Goal: Task Accomplishment & Management: Complete application form

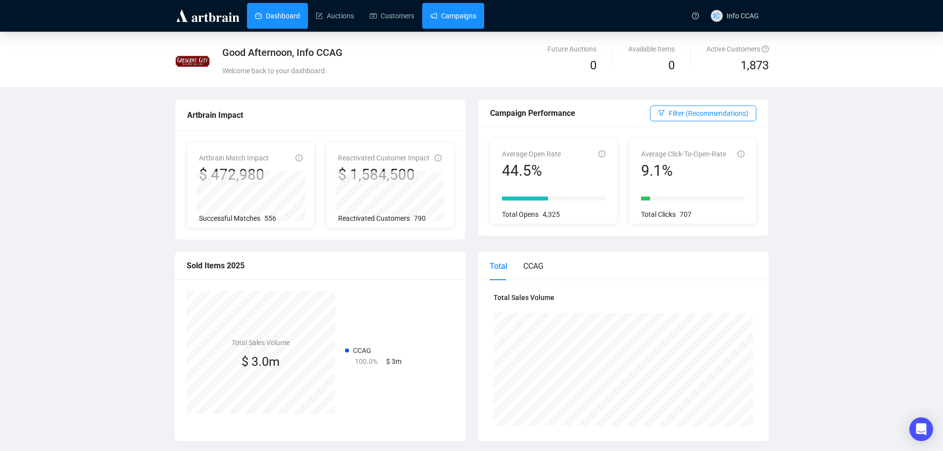
click at [449, 19] on link "Campaigns" at bounding box center [453, 16] width 46 height 26
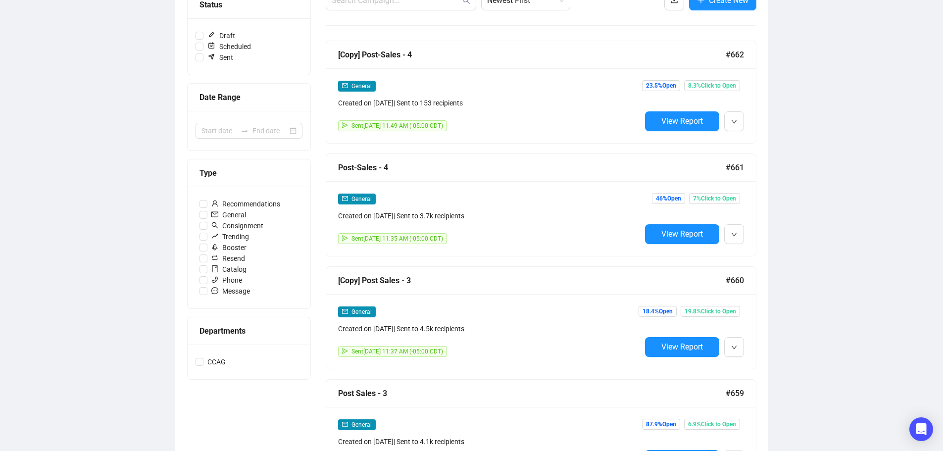
scroll to position [148, 0]
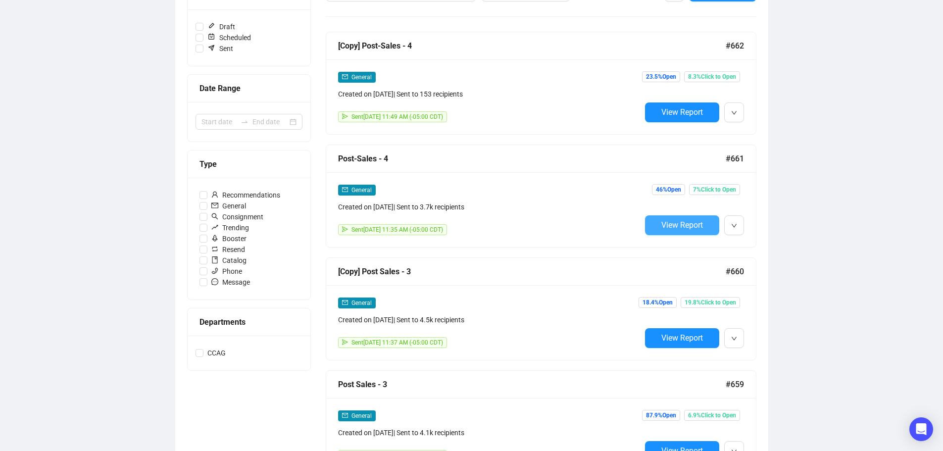
click at [683, 226] on span "View Report" at bounding box center [682, 224] width 42 height 9
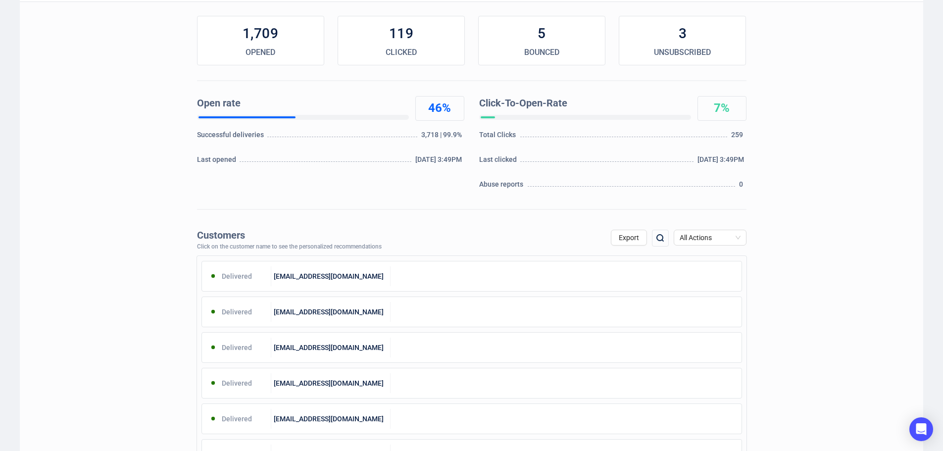
scroll to position [148, 0]
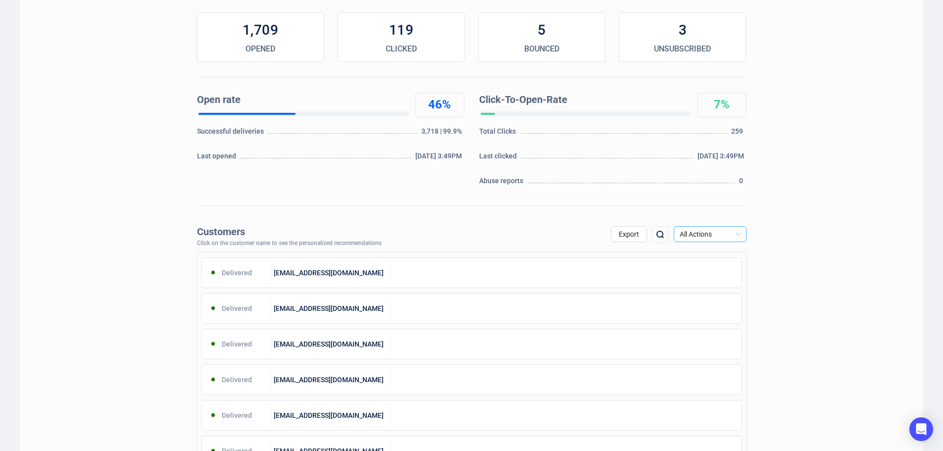
click at [707, 232] on span "All Actions" at bounding box center [709, 234] width 61 height 15
click at [700, 317] on div "Unsubscribe" at bounding box center [709, 317] width 57 height 11
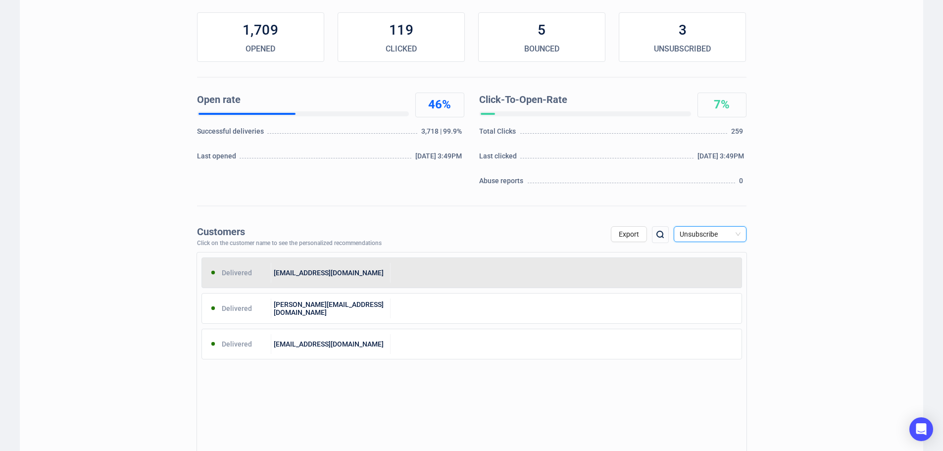
click at [448, 272] on div at bounding box center [565, 273] width 351 height 20
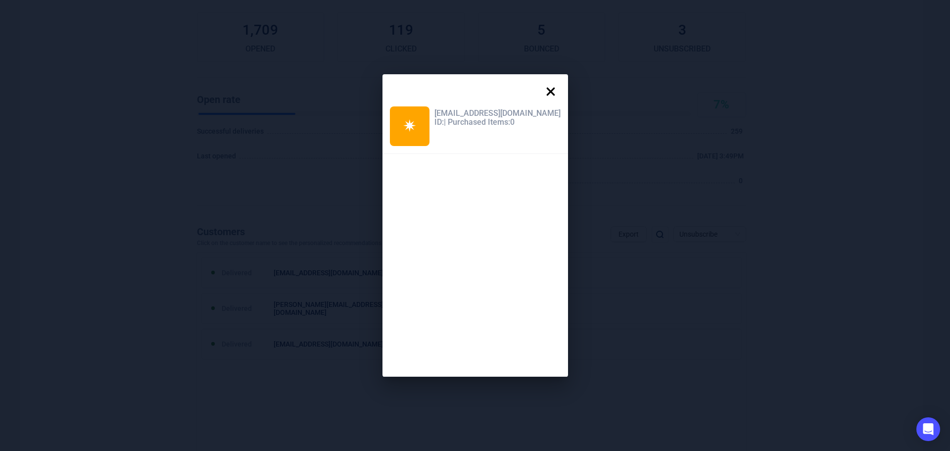
click at [541, 86] on icon at bounding box center [551, 92] width 20 height 20
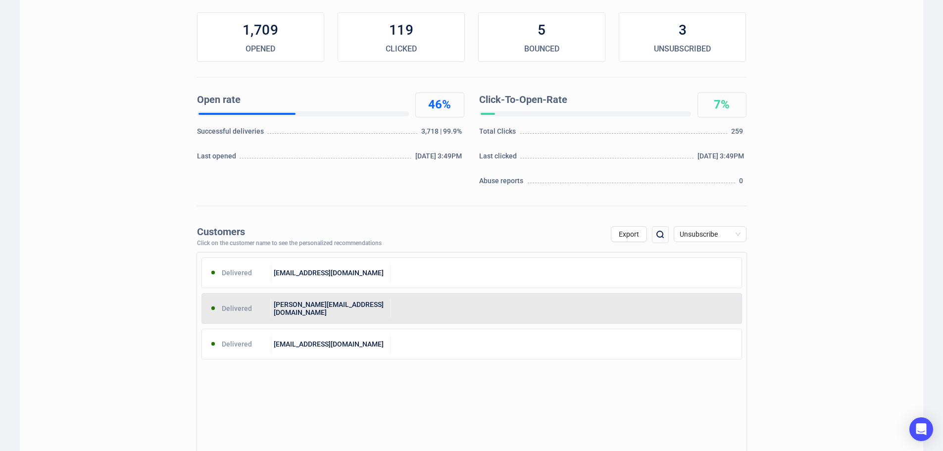
click at [375, 306] on div "eric@amlbenzene.net" at bounding box center [330, 308] width 119 height 20
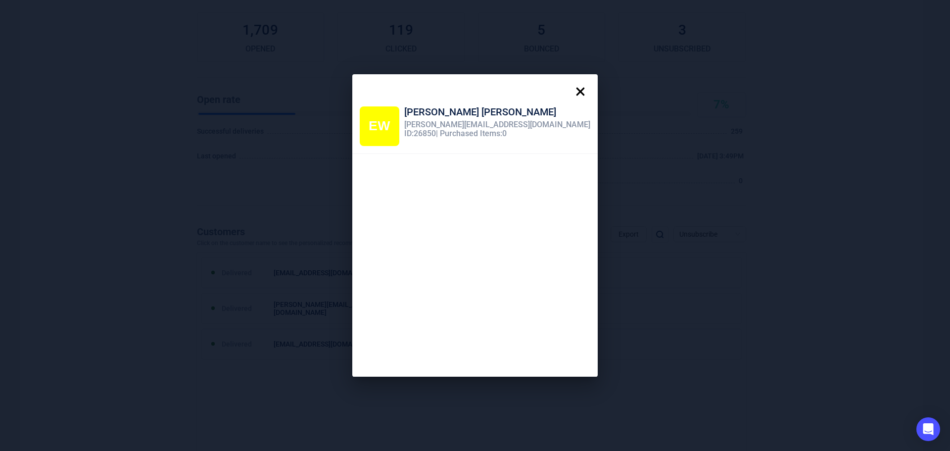
click at [571, 92] on icon at bounding box center [581, 92] width 20 height 20
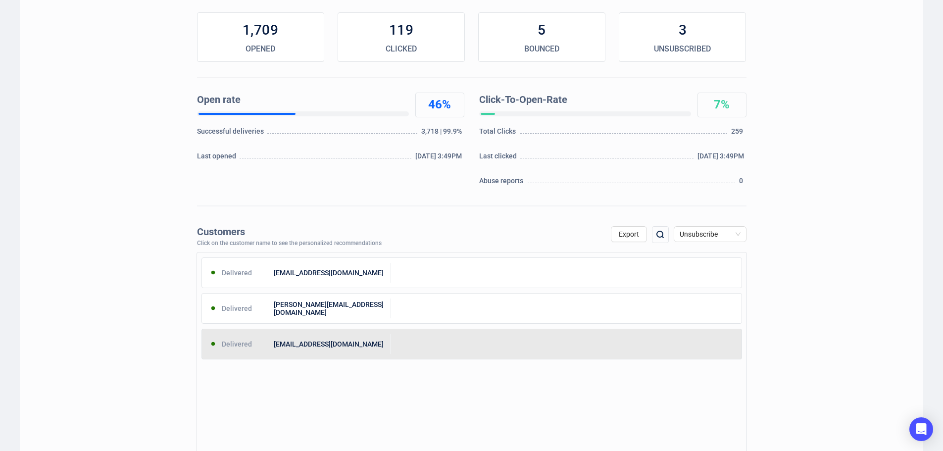
click at [411, 349] on div at bounding box center [565, 344] width 351 height 20
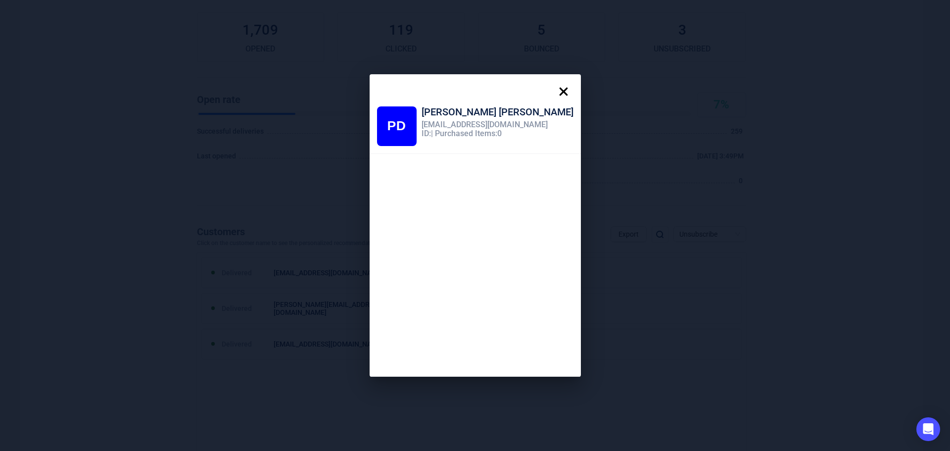
click at [554, 86] on icon at bounding box center [564, 92] width 20 height 20
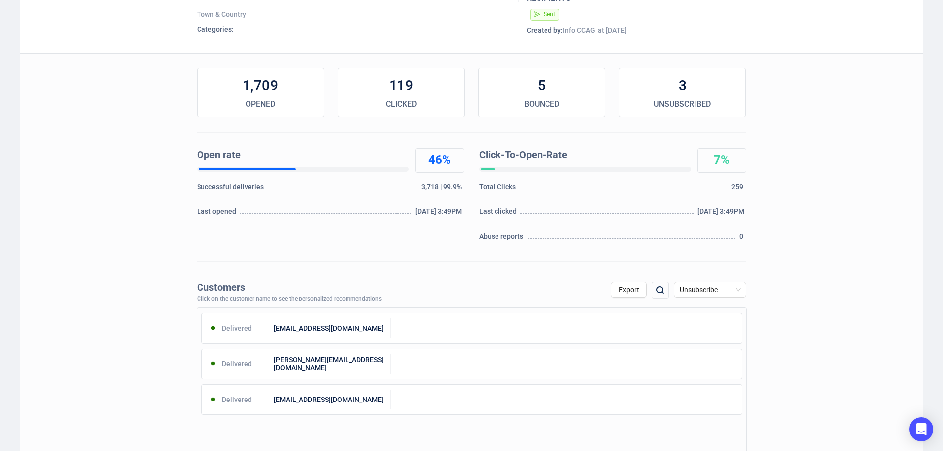
scroll to position [0, 0]
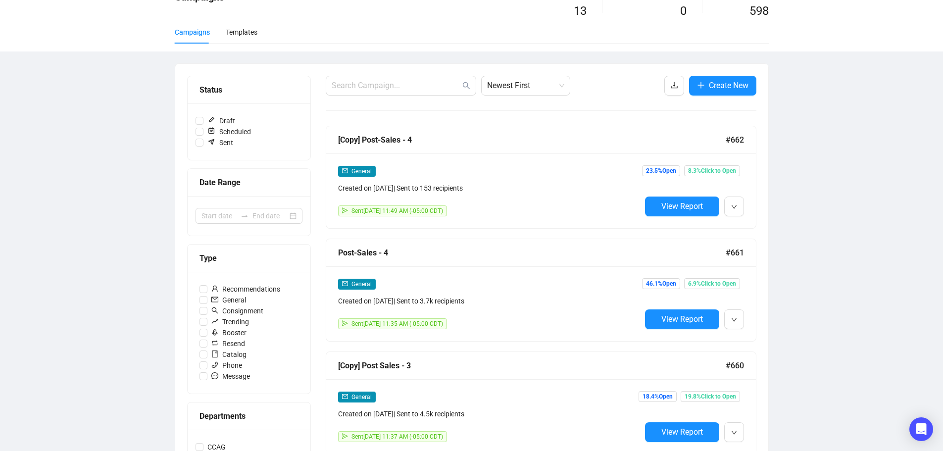
scroll to position [50, 0]
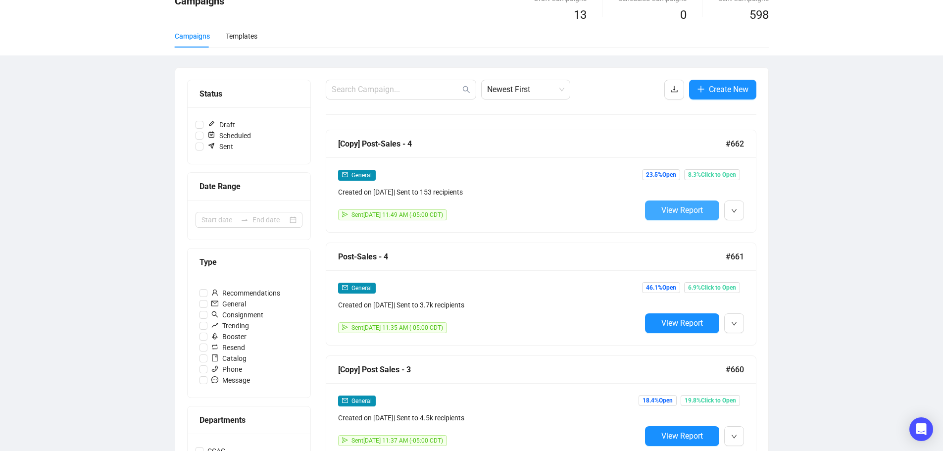
click at [675, 208] on span "View Report" at bounding box center [682, 209] width 42 height 9
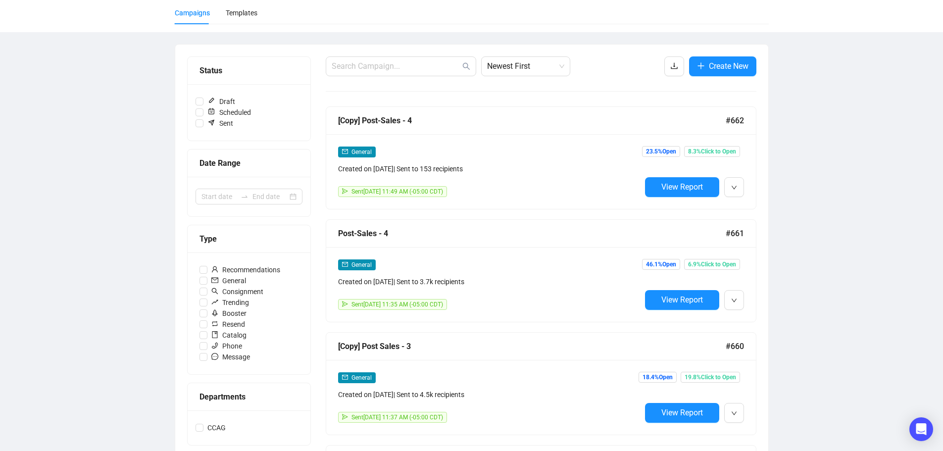
scroll to position [199, 0]
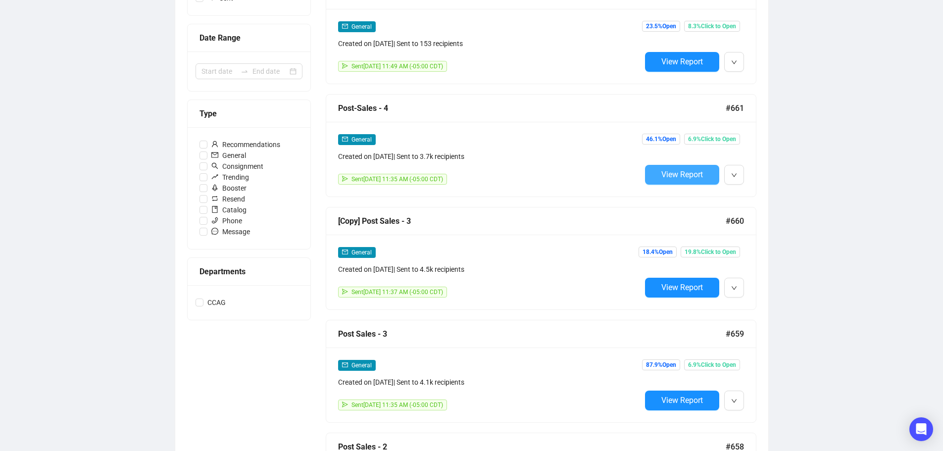
click at [672, 180] on button "View Report" at bounding box center [682, 175] width 74 height 20
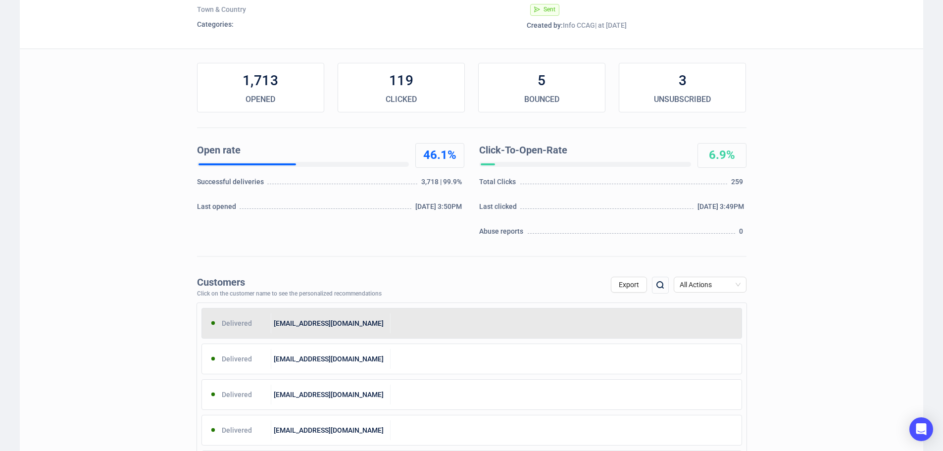
scroll to position [99, 0]
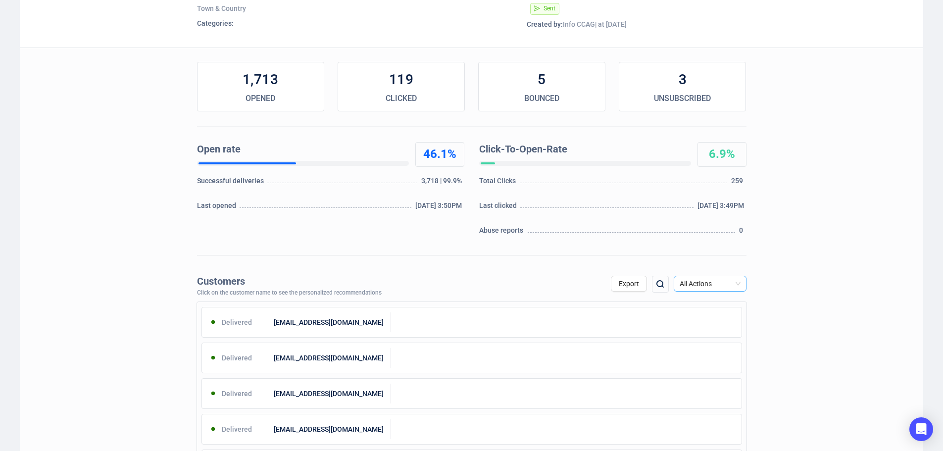
click at [721, 284] on span "All Actions" at bounding box center [709, 283] width 61 height 15
click at [714, 320] on div "Open" at bounding box center [709, 319] width 57 height 11
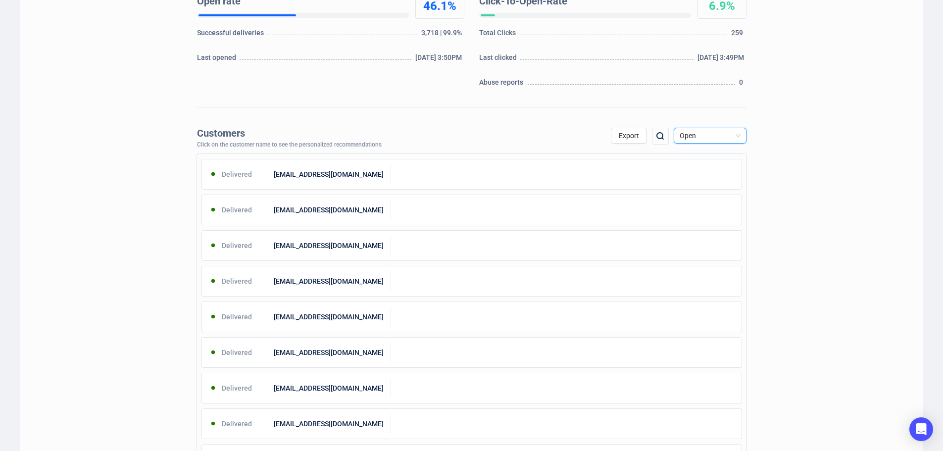
scroll to position [247, 0]
click at [634, 140] on button "Export" at bounding box center [629, 135] width 36 height 16
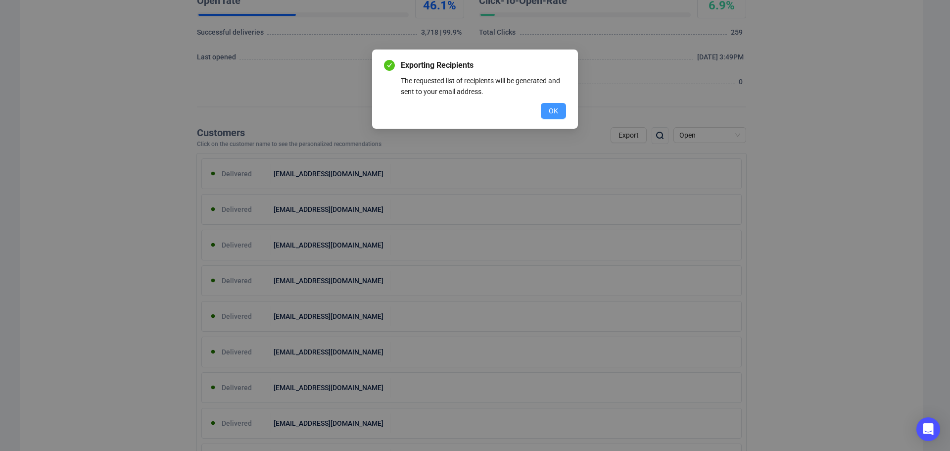
click at [555, 107] on span "OK" at bounding box center [553, 110] width 9 height 11
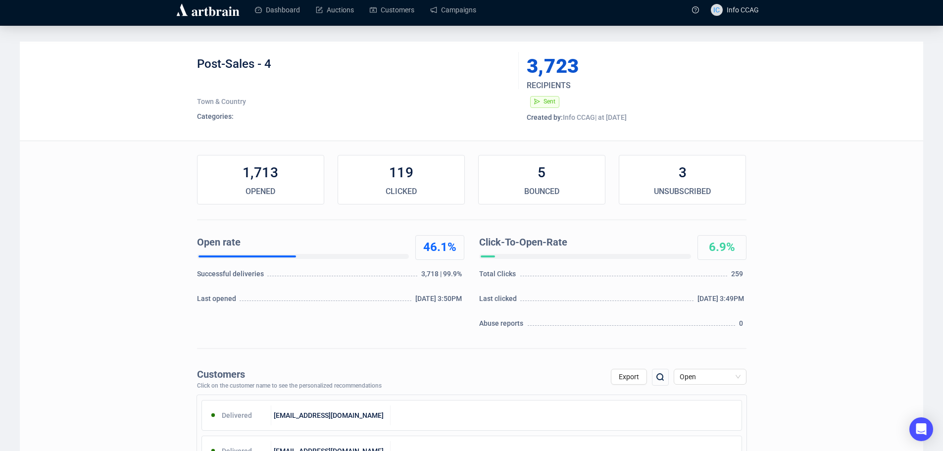
scroll to position [0, 0]
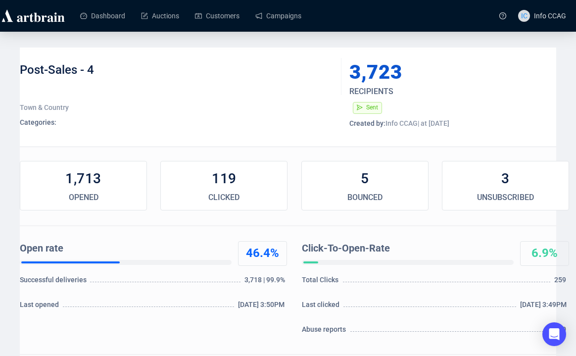
click at [84, 90] on div "Post-Sales - 4" at bounding box center [177, 77] width 314 height 30
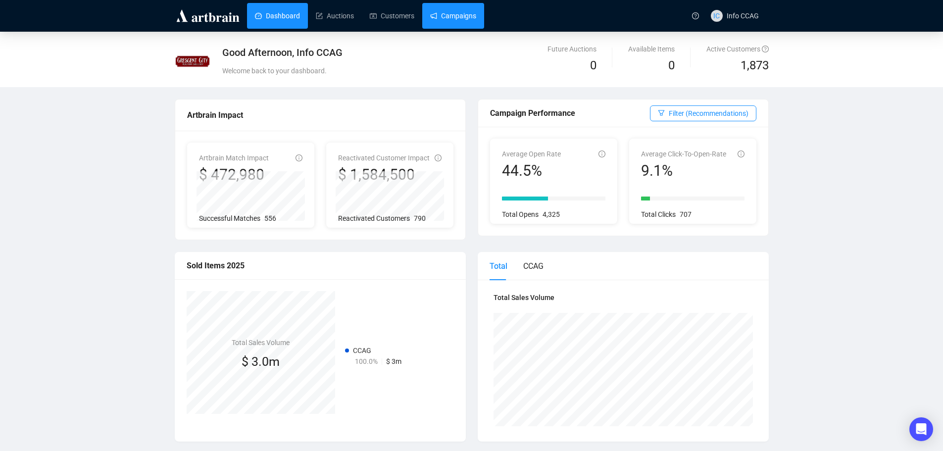
click at [445, 18] on link "Campaigns" at bounding box center [453, 16] width 46 height 26
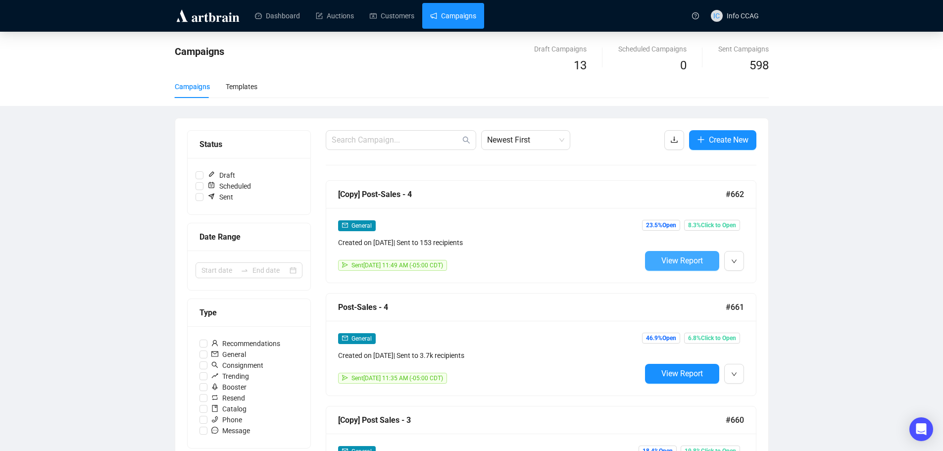
click at [667, 264] on span "View Report" at bounding box center [682, 260] width 42 height 9
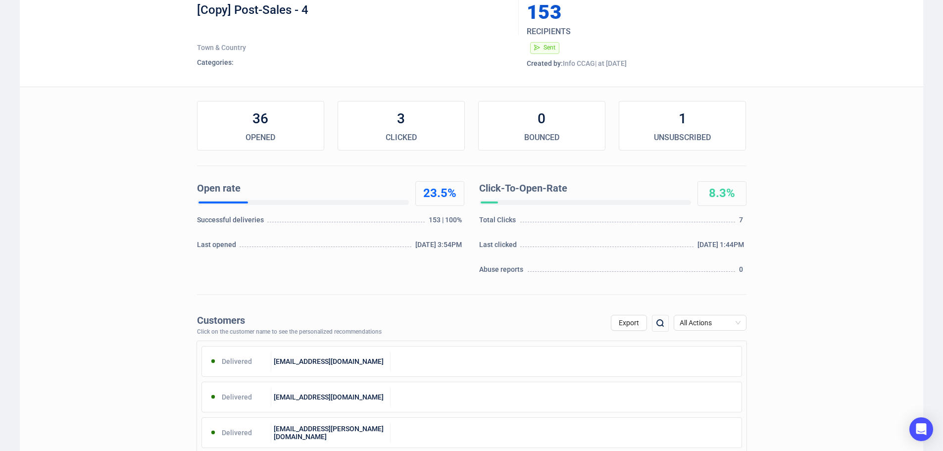
scroll to position [7, 0]
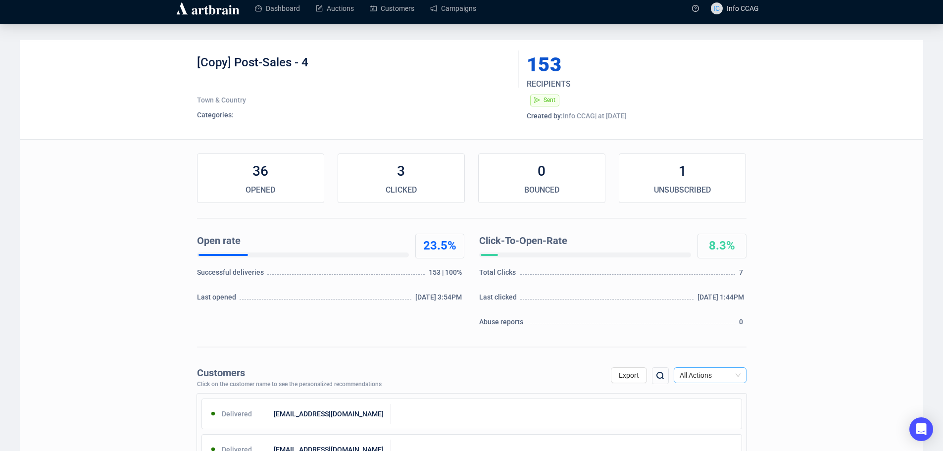
click at [697, 374] on span "All Actions" at bounding box center [709, 375] width 61 height 15
click at [699, 294] on div "Open" at bounding box center [709, 291] width 57 height 11
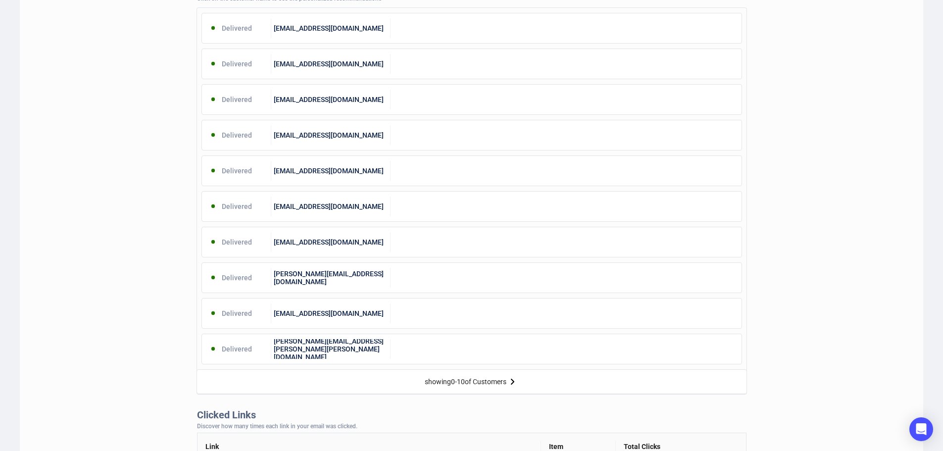
scroll to position [403, 0]
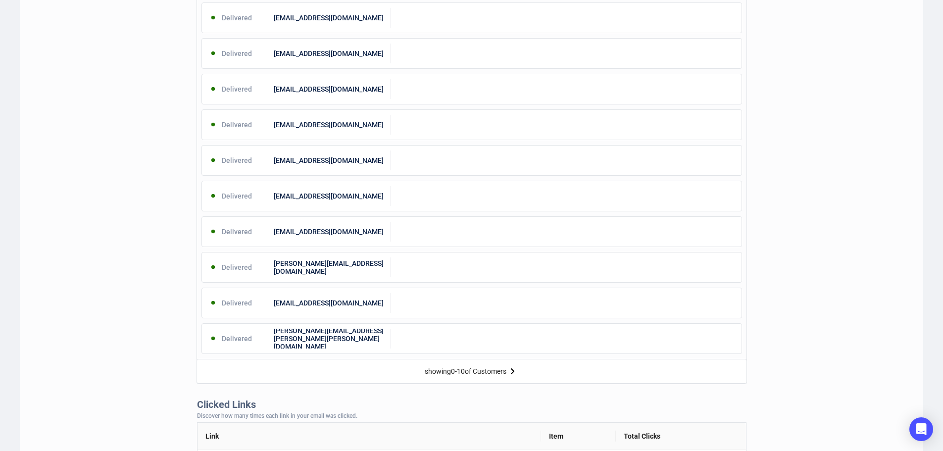
click at [513, 370] on img at bounding box center [512, 371] width 12 height 12
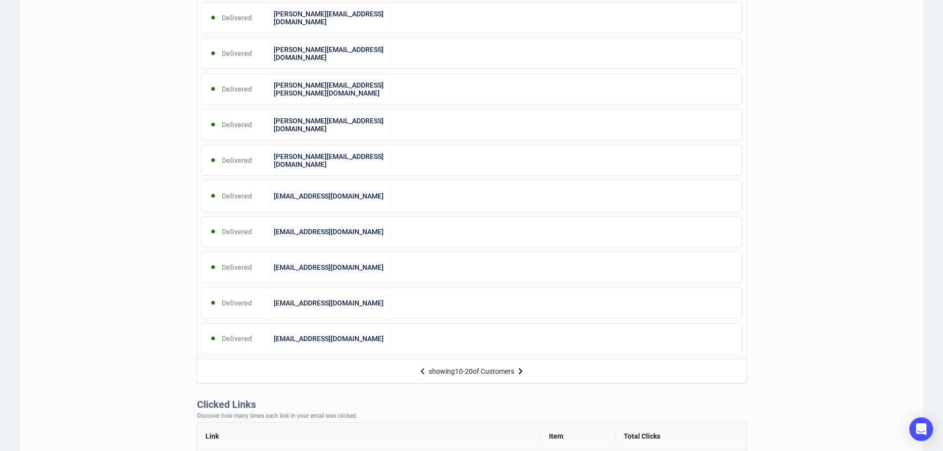
click at [521, 370] on img at bounding box center [520, 371] width 12 height 12
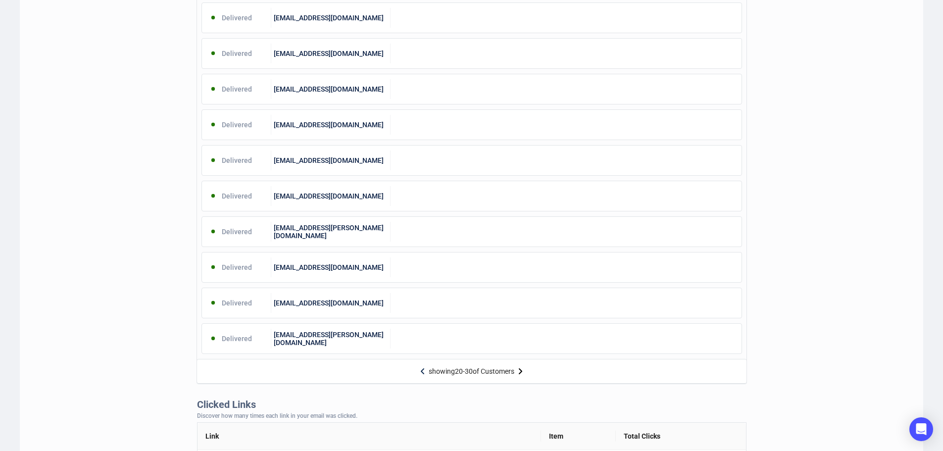
click at [521, 370] on img at bounding box center [520, 371] width 12 height 12
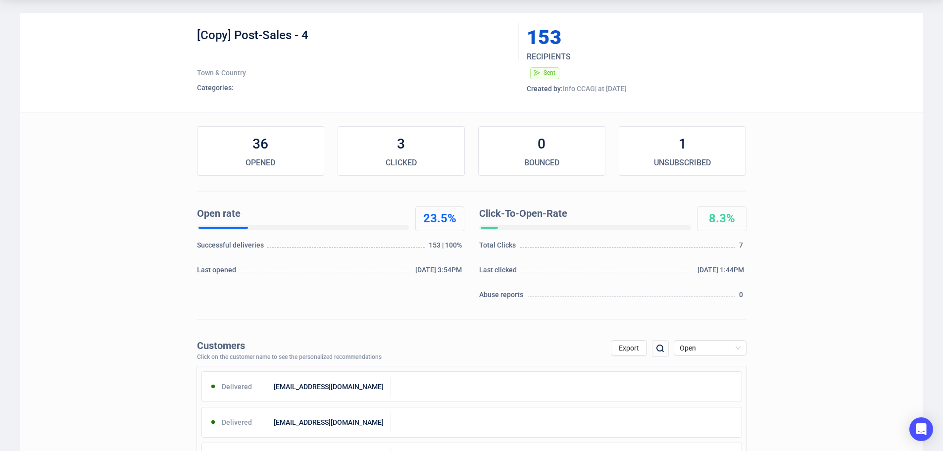
scroll to position [0, 0]
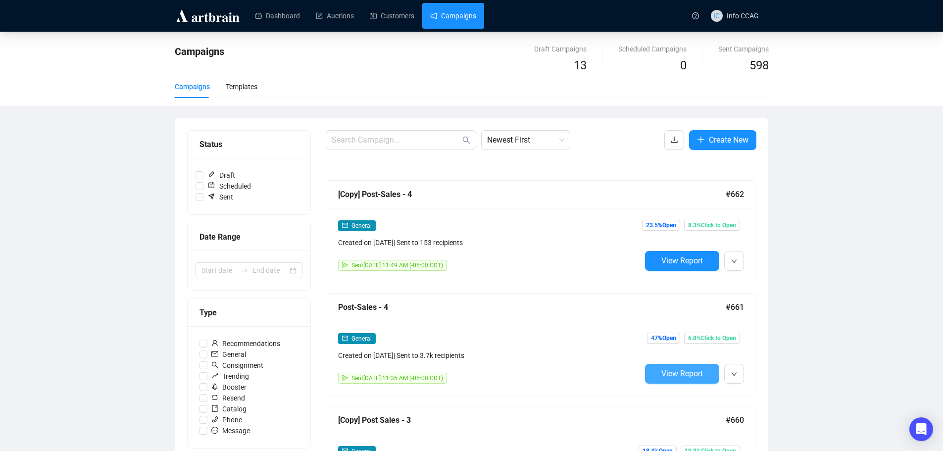
click at [692, 373] on span "View Report" at bounding box center [682, 373] width 42 height 9
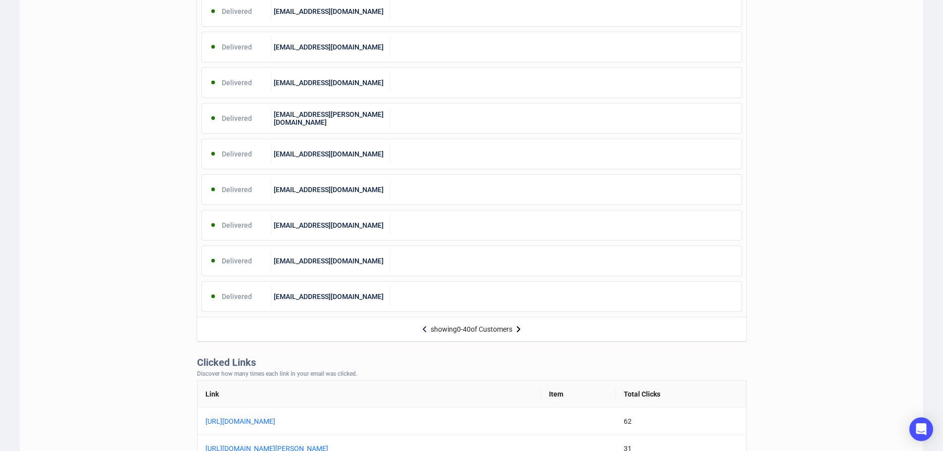
scroll to position [643, 0]
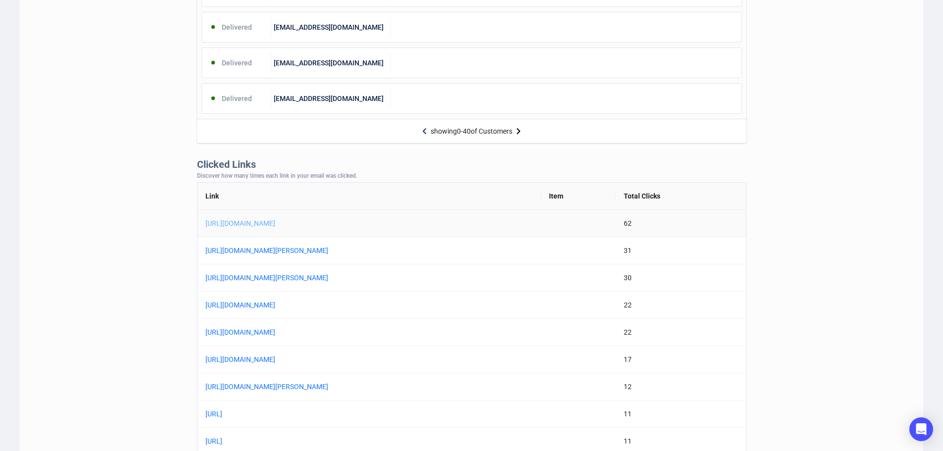
click at [382, 223] on link "[URL][DOMAIN_NAME]" at bounding box center [328, 223] width 247 height 11
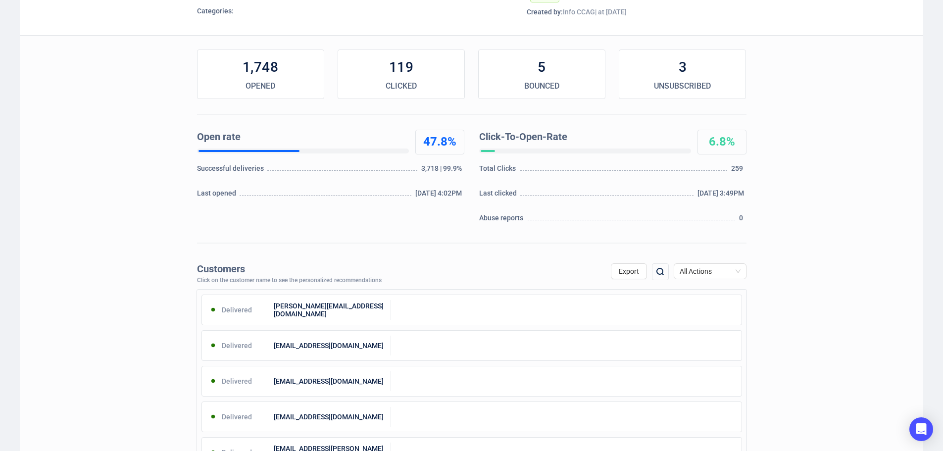
scroll to position [0, 0]
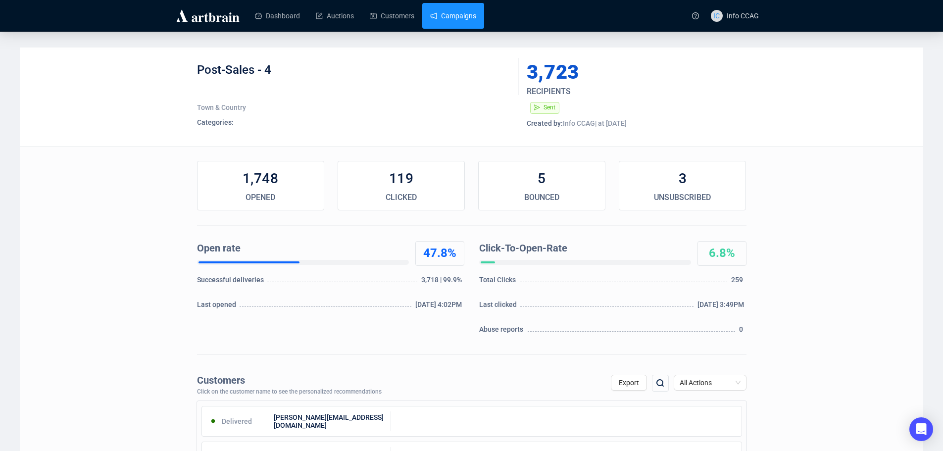
click at [452, 13] on link "Campaigns" at bounding box center [453, 16] width 46 height 26
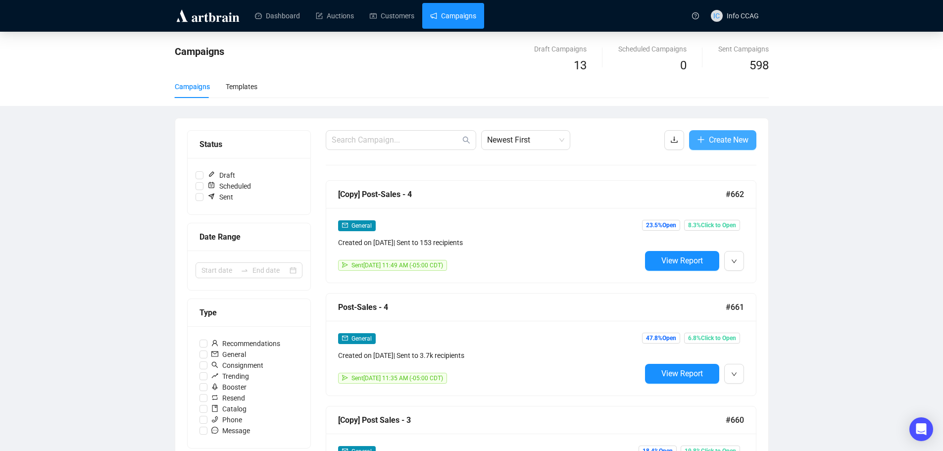
click at [711, 136] on span "Create New" at bounding box center [729, 140] width 40 height 12
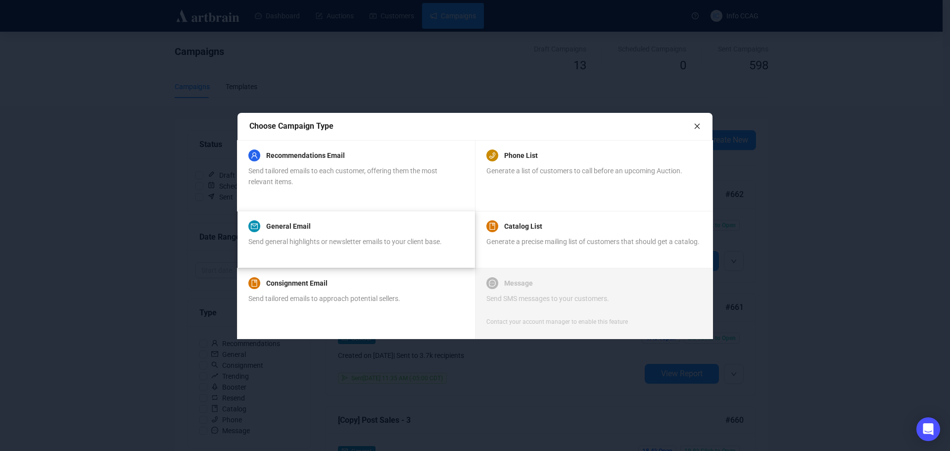
click at [406, 255] on div "Send general highlights or newsletter emails to your client base." at bounding box center [344, 247] width 193 height 22
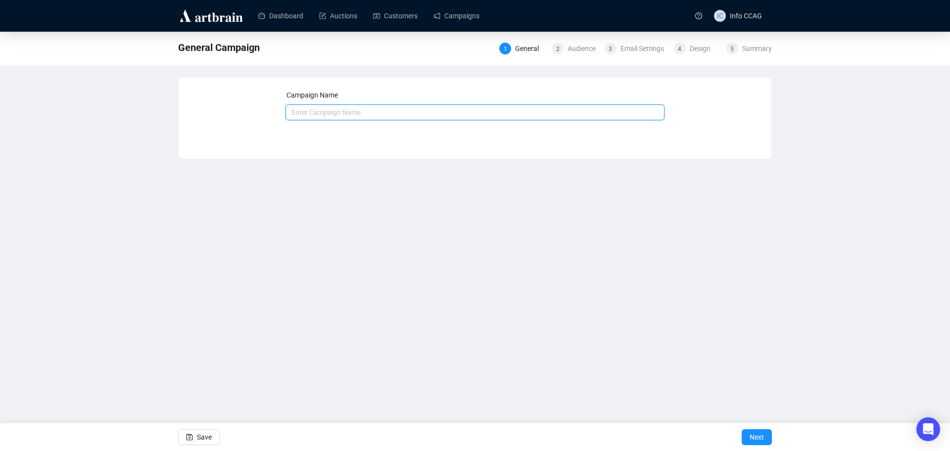
click at [359, 114] on input "text" at bounding box center [476, 112] width 380 height 16
click at [461, 113] on input "text" at bounding box center [476, 112] width 380 height 16
type input "call for consignments"
click at [761, 437] on span "Next" at bounding box center [757, 437] width 14 height 28
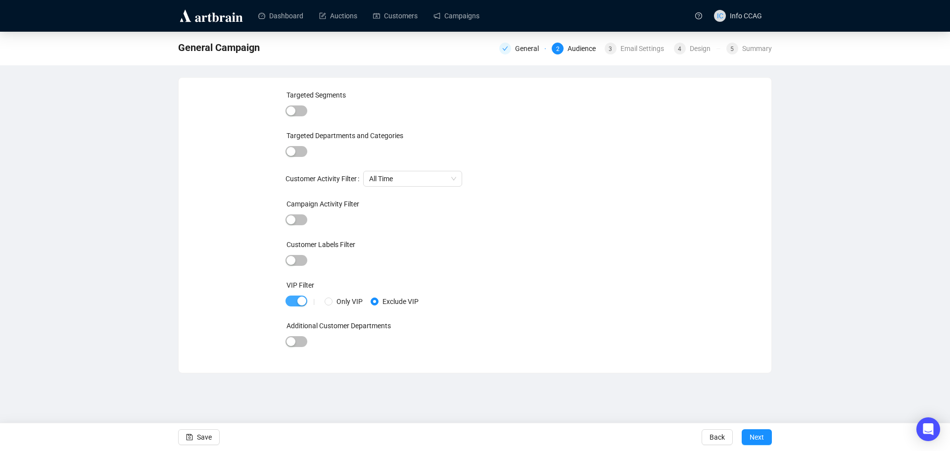
click at [291, 300] on span "button" at bounding box center [297, 300] width 22 height 11
click at [755, 433] on span "Next" at bounding box center [757, 437] width 14 height 28
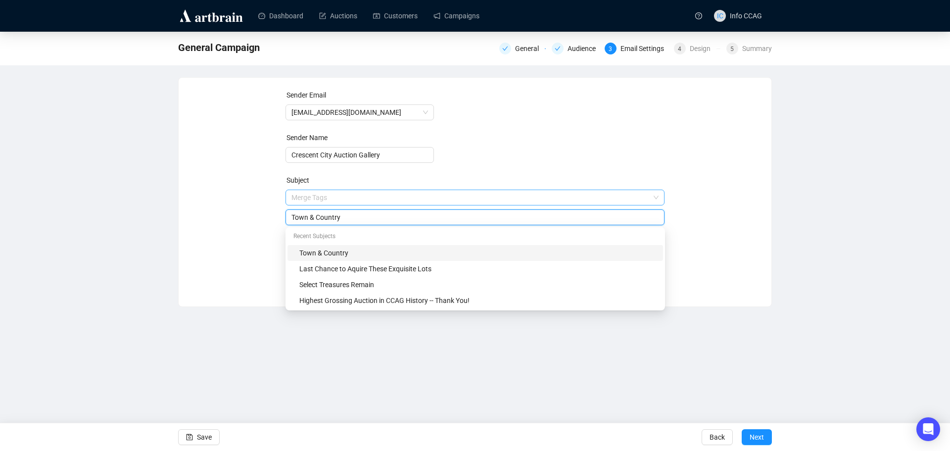
drag, startPoint x: 370, startPoint y: 196, endPoint x: 324, endPoint y: 198, distance: 46.6
click at [324, 198] on span "Merge Tags Town & Country" at bounding box center [476, 207] width 380 height 28
click at [360, 217] on input "Town & Country" at bounding box center [475, 217] width 368 height 11
drag, startPoint x: 316, startPoint y: 217, endPoint x: 264, endPoint y: 217, distance: 51.5
click at [264, 217] on div "Sender Email [EMAIL_ADDRESS][DOMAIN_NAME] Sender Name Crescent City Auction Gal…" at bounding box center [474, 185] width 569 height 190
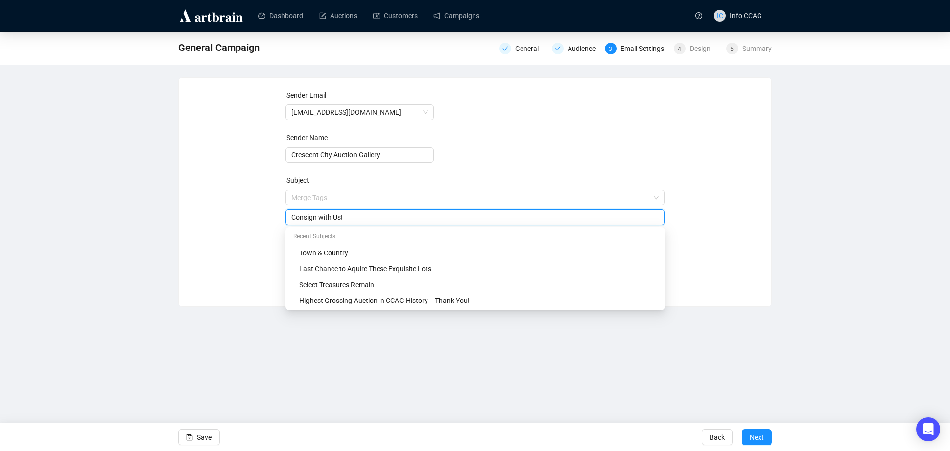
type input "Consign with Us!"
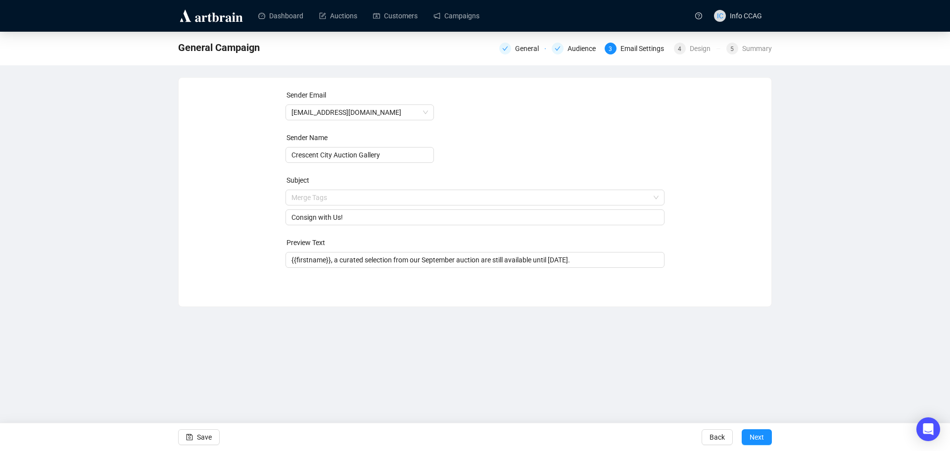
click at [685, 142] on div "Sender Email [EMAIL_ADDRESS][DOMAIN_NAME] Sender Name Crescent City Auction Gal…" at bounding box center [474, 185] width 569 height 190
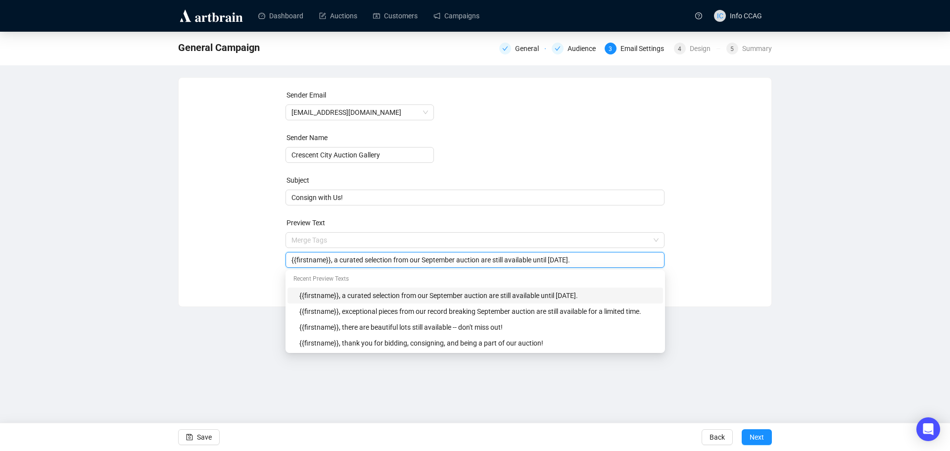
drag, startPoint x: 593, startPoint y: 261, endPoint x: 331, endPoint y: 263, distance: 262.8
click at [331, 263] on input "{{firstname}}, a curated selection from our September auction are still availab…" at bounding box center [475, 259] width 368 height 11
type input "{{firstname}},"
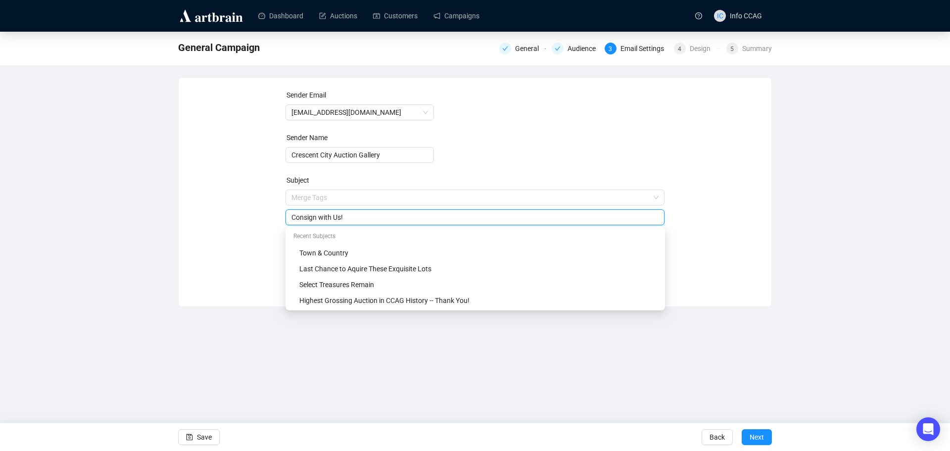
drag, startPoint x: 351, startPoint y: 199, endPoint x: 274, endPoint y: 191, distance: 78.1
click at [274, 191] on div "Sender Email [EMAIL_ADDRESS][DOMAIN_NAME] Sender Name Crescent City Auction Gal…" at bounding box center [474, 185] width 569 height 190
type input "Last Day of Post Sales!"
click at [536, 134] on form "Sender Email [EMAIL_ADDRESS][DOMAIN_NAME] Sender Name Crescent City Auction Gal…" at bounding box center [476, 179] width 380 height 178
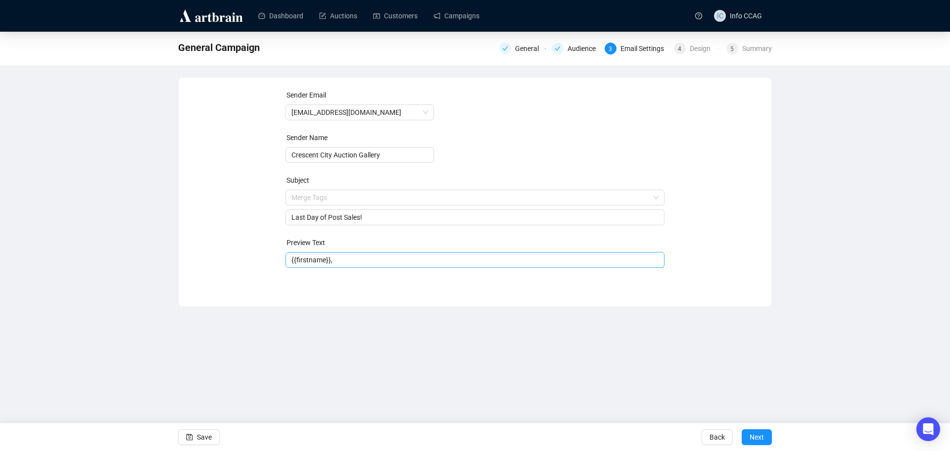
click at [349, 261] on input "{{firstname}}," at bounding box center [475, 259] width 368 height 11
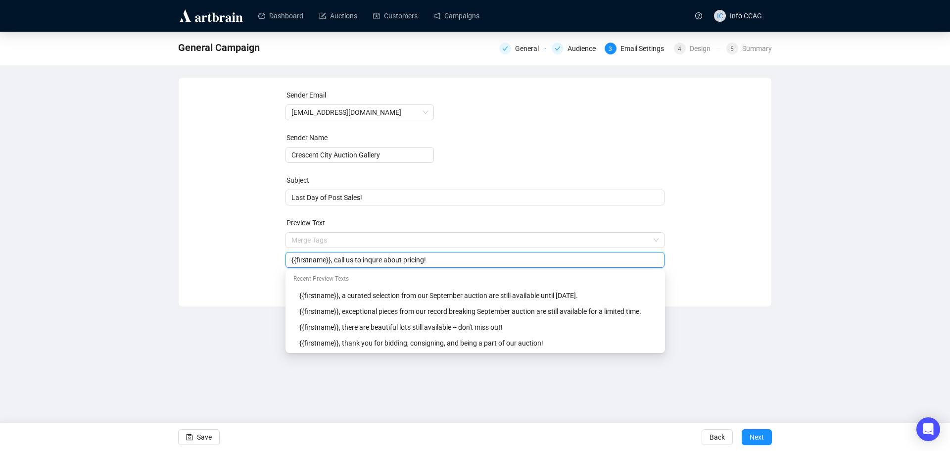
type input "{{firstname}}, call us to inqure about pricing!"
click at [713, 222] on div "Sender Email [EMAIL_ADDRESS][DOMAIN_NAME] Sender Name Crescent City Auction Gal…" at bounding box center [474, 185] width 569 height 190
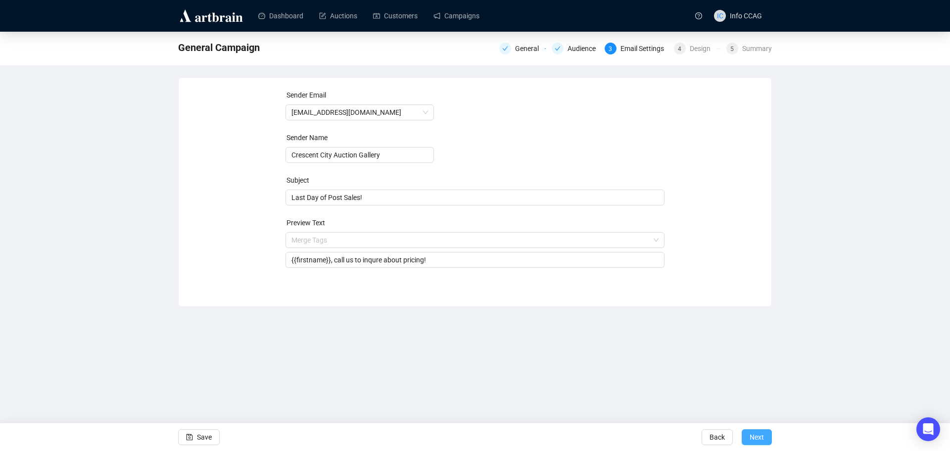
click at [753, 437] on span "Next" at bounding box center [757, 437] width 14 height 28
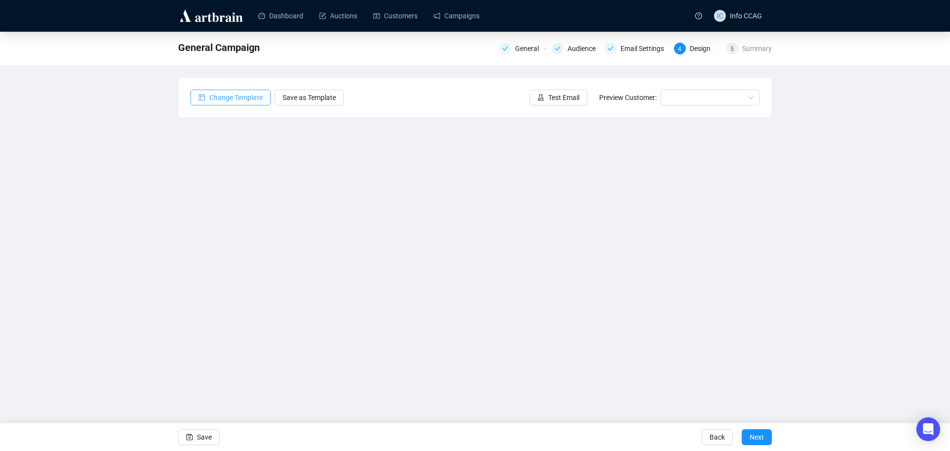
click at [235, 98] on span "Change Template" at bounding box center [235, 97] width 53 height 11
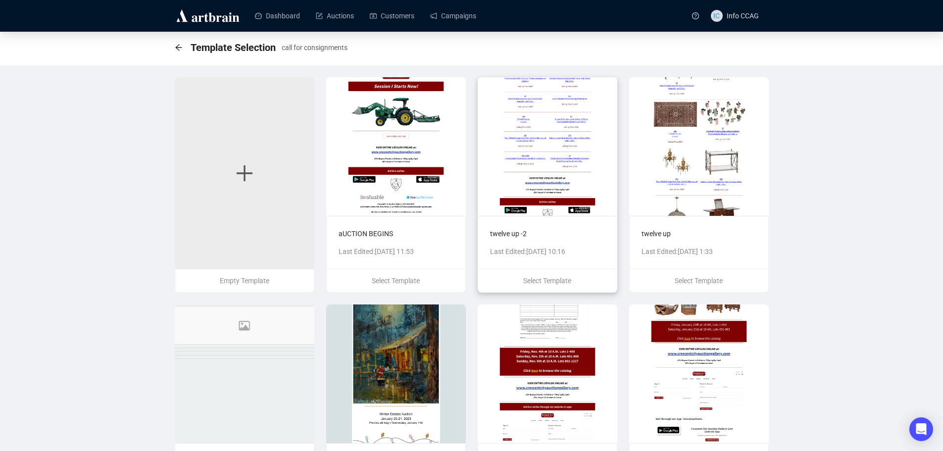
click at [553, 182] on img at bounding box center [547, 146] width 140 height 139
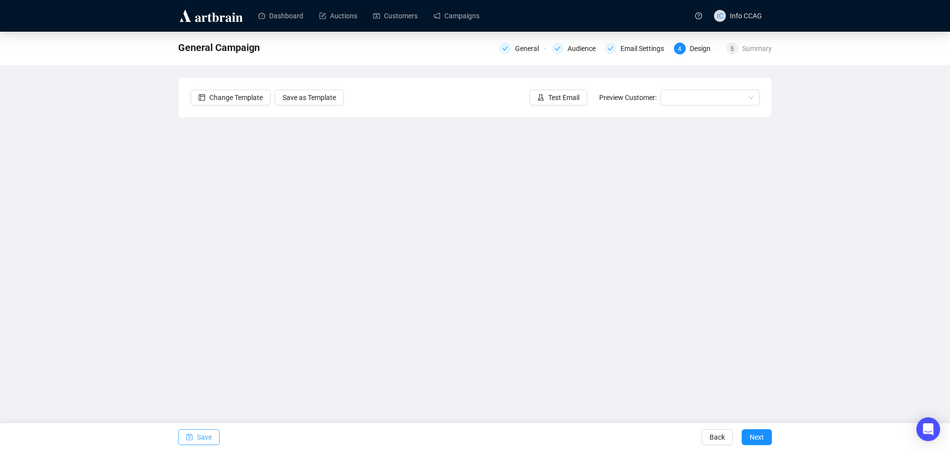
click at [198, 435] on span "Save" at bounding box center [204, 437] width 15 height 28
click at [209, 436] on span "Save" at bounding box center [204, 437] width 15 height 28
click at [195, 437] on button "Save" at bounding box center [199, 437] width 42 height 16
click at [757, 442] on span "Next" at bounding box center [757, 437] width 14 height 28
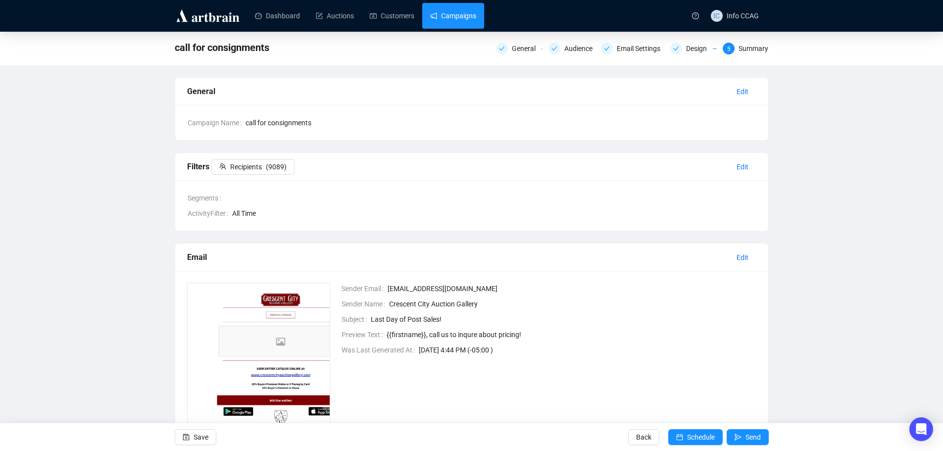
click at [454, 15] on link "Campaigns" at bounding box center [453, 16] width 46 height 26
